Goal: Task Accomplishment & Management: Manage account settings

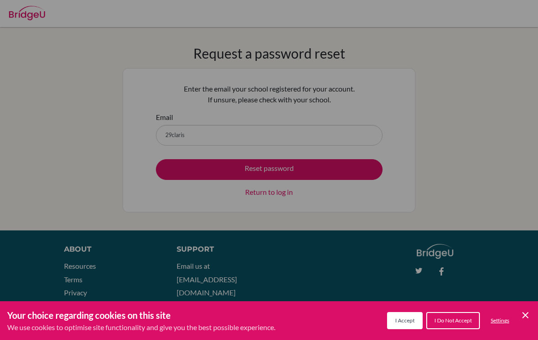
click at [535, 313] on div "Your choice regarding cookies on this site We use cookies to optimise site func…" at bounding box center [269, 320] width 538 height 39
click at [525, 312] on icon "Cookie Control Close Icon" at bounding box center [525, 315] width 11 height 11
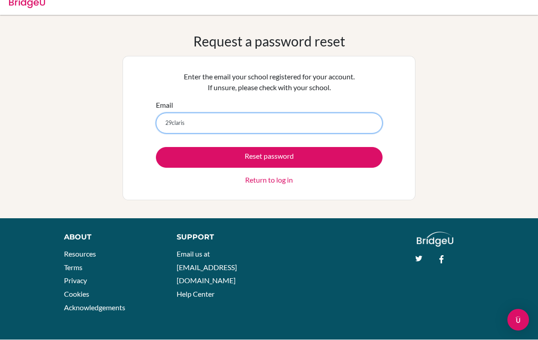
click at [318, 133] on input "29claris" at bounding box center [269, 123] width 227 height 21
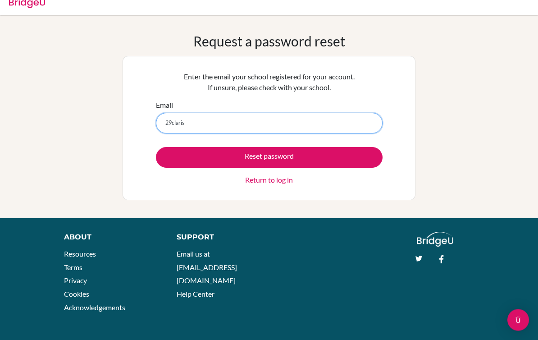
click at [345, 125] on input "29claris" at bounding box center [269, 123] width 227 height 21
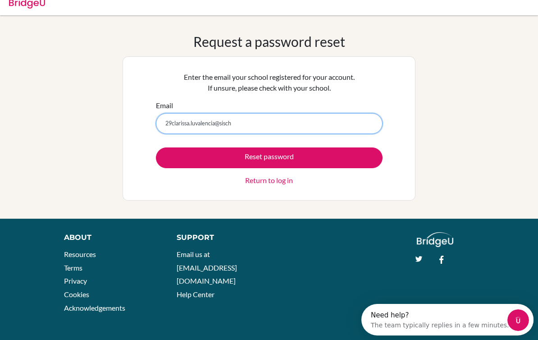
scroll to position [0, 0]
type input "29clarissa.luvalencia@sischools.org"
click at [269, 157] on button "Reset password" at bounding box center [269, 157] width 227 height 21
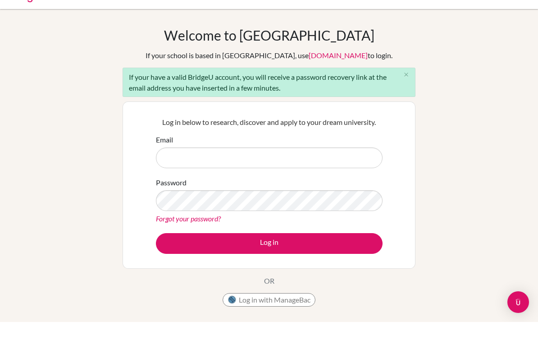
scroll to position [18, 0]
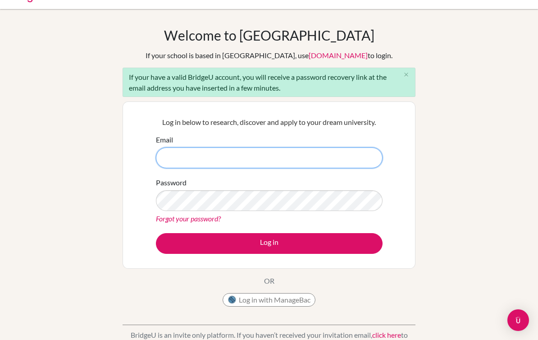
type input "[PERSON_NAME][EMAIL_ADDRESS][DOMAIN_NAME]"
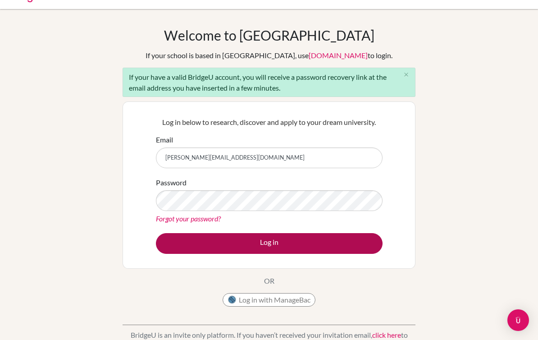
click at [346, 245] on button "Log in" at bounding box center [269, 243] width 227 height 21
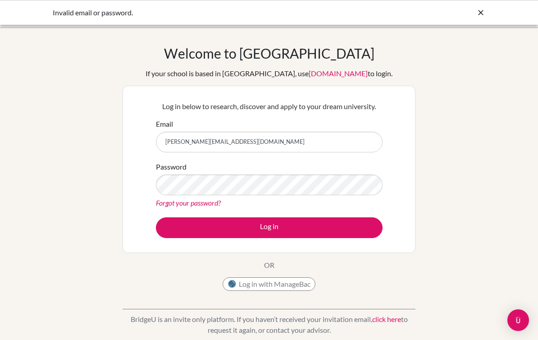
click at [212, 206] on link "Forgot your password?" at bounding box center [188, 202] width 65 height 9
click at [216, 202] on link "Forgot your password?" at bounding box center [188, 202] width 65 height 9
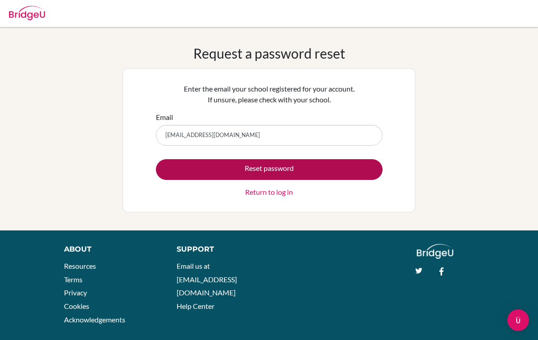
type input "[EMAIL_ADDRESS][DOMAIN_NAME]"
click at [344, 169] on button "Reset password" at bounding box center [269, 169] width 227 height 21
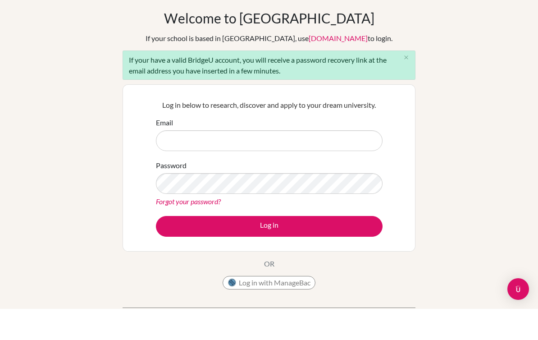
scroll to position [14, 0]
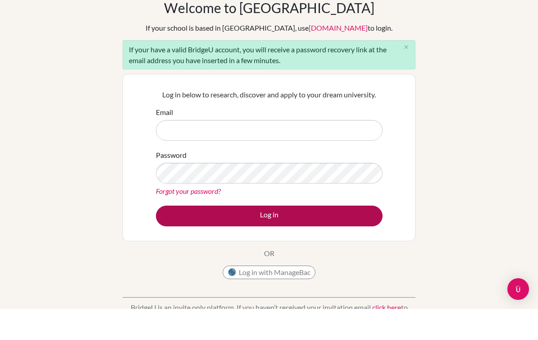
click at [336, 237] on button "Log in" at bounding box center [269, 247] width 227 height 21
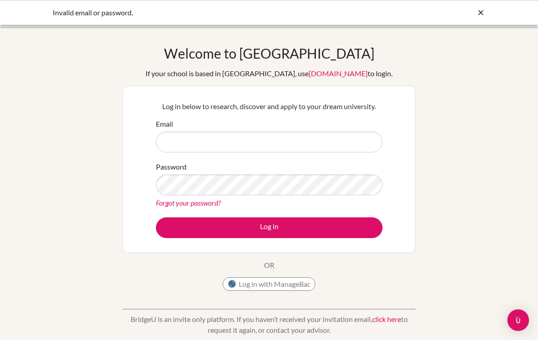
type input "C"
type input "[EMAIL_ADDRESS][DOMAIN_NAME]"
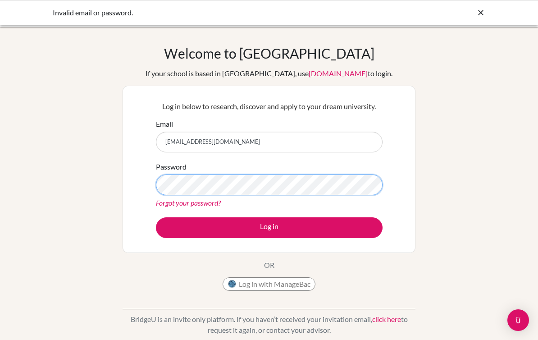
click at [269, 227] on button "Log in" at bounding box center [269, 227] width 227 height 21
click at [340, 141] on input "[EMAIL_ADDRESS][DOMAIN_NAME]" at bounding box center [269, 142] width 227 height 21
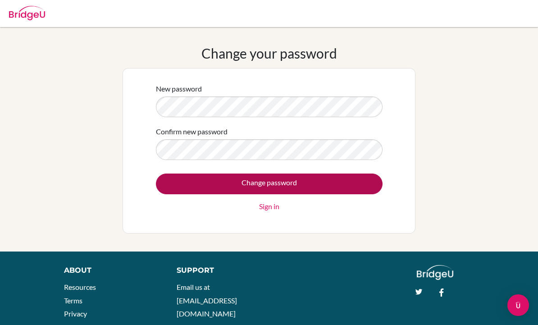
click at [330, 180] on input "Change password" at bounding box center [269, 184] width 227 height 21
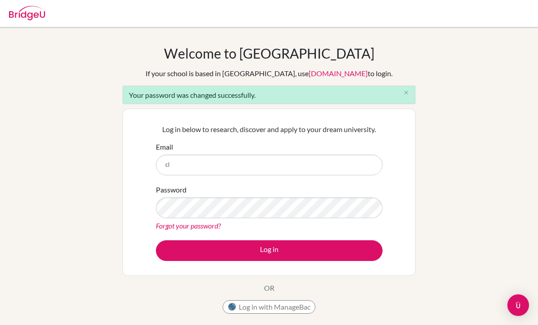
type input "c"
type input "[EMAIL_ADDRESS][DOMAIN_NAME]"
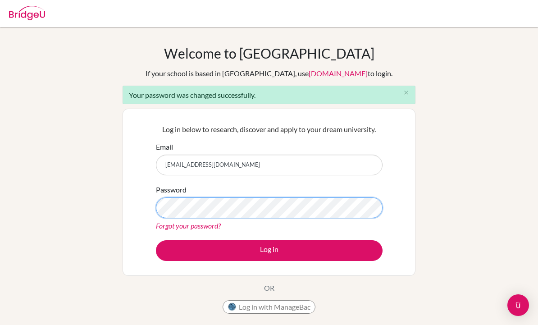
click at [269, 250] on button "Log in" at bounding box center [269, 250] width 227 height 21
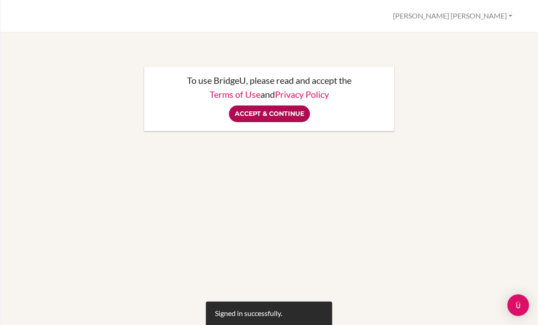
click at [287, 113] on input "Accept & Continue" at bounding box center [269, 114] width 81 height 17
